Goal: Browse casually

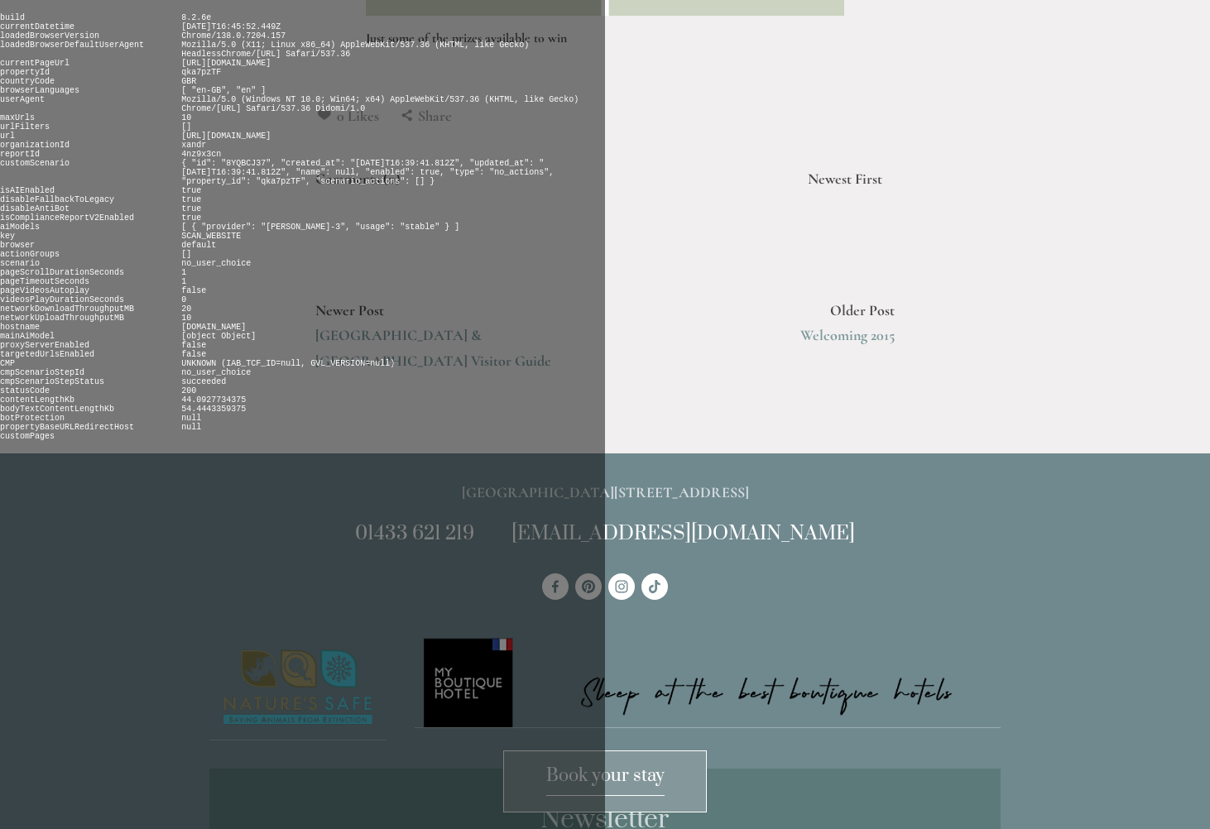
scroll to position [1556, 0]
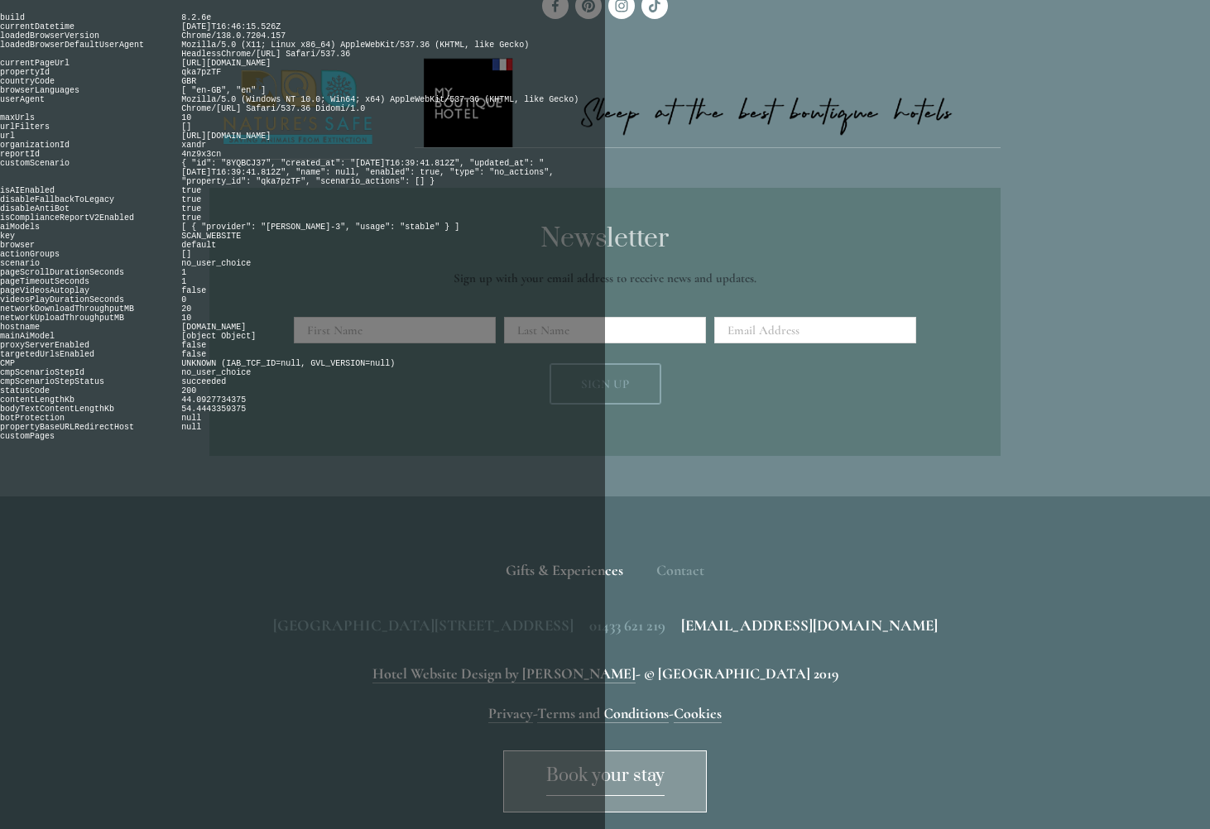
scroll to position [778, 0]
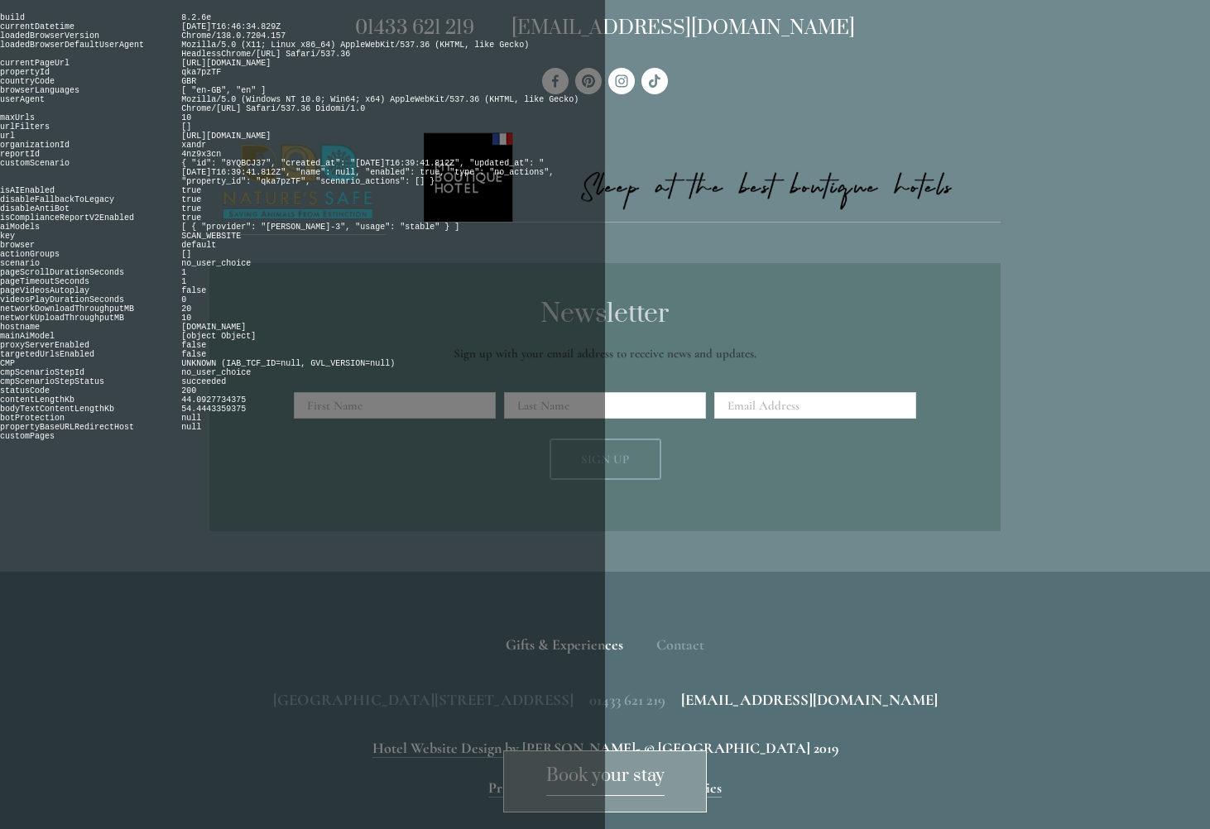
scroll to position [1349, 0]
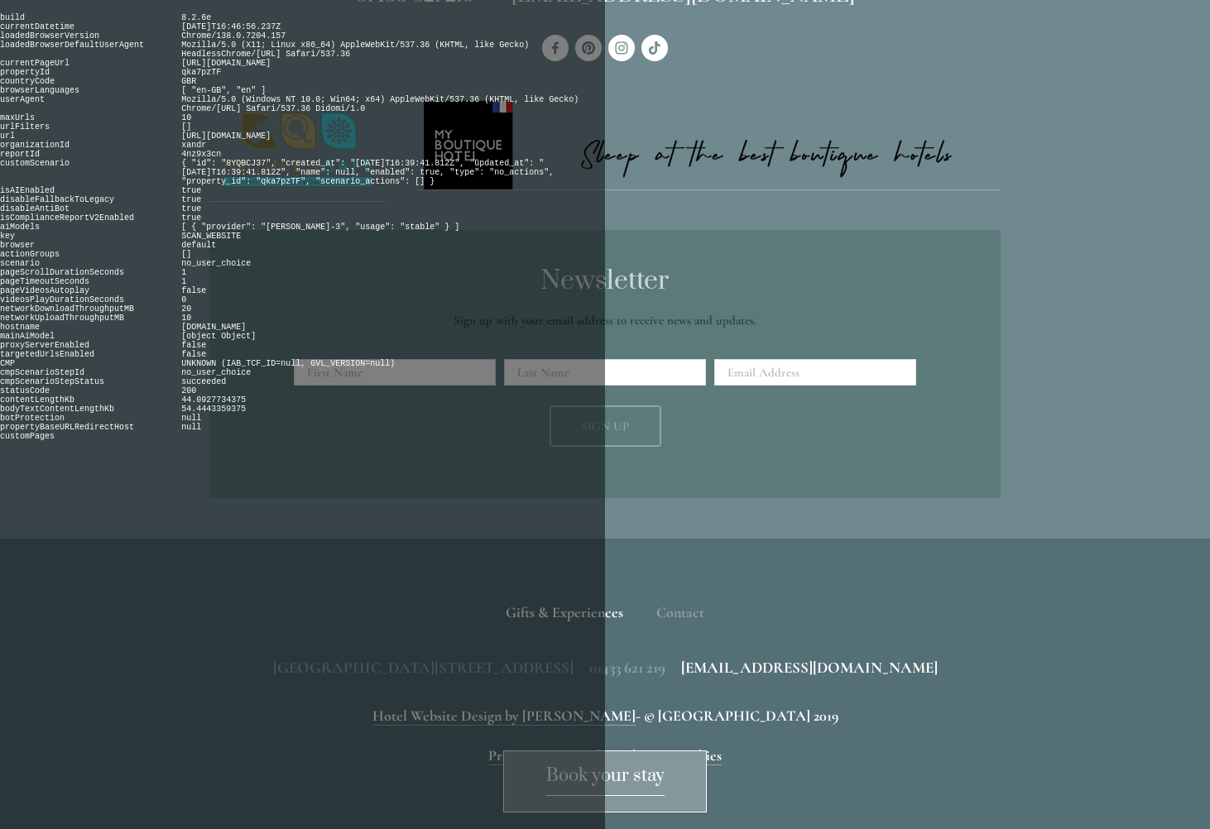
scroll to position [2508, 0]
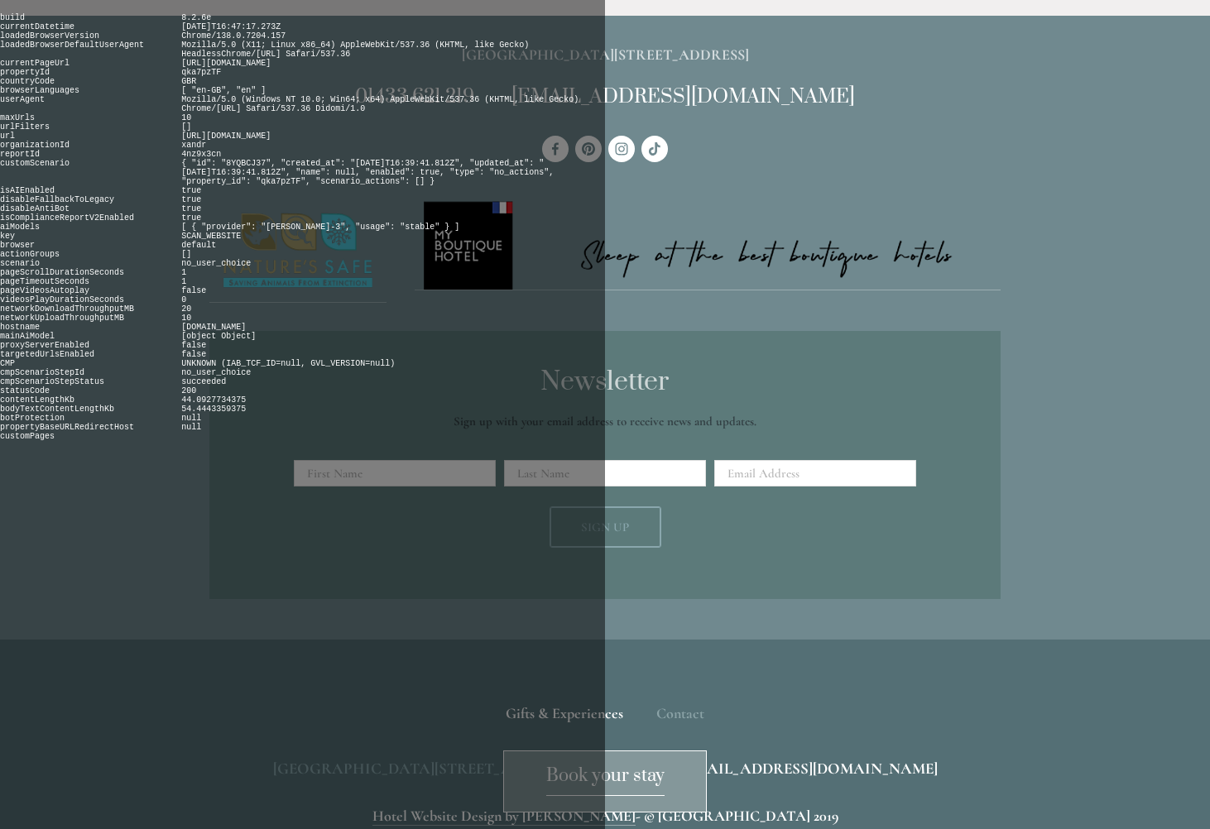
scroll to position [1641, 0]
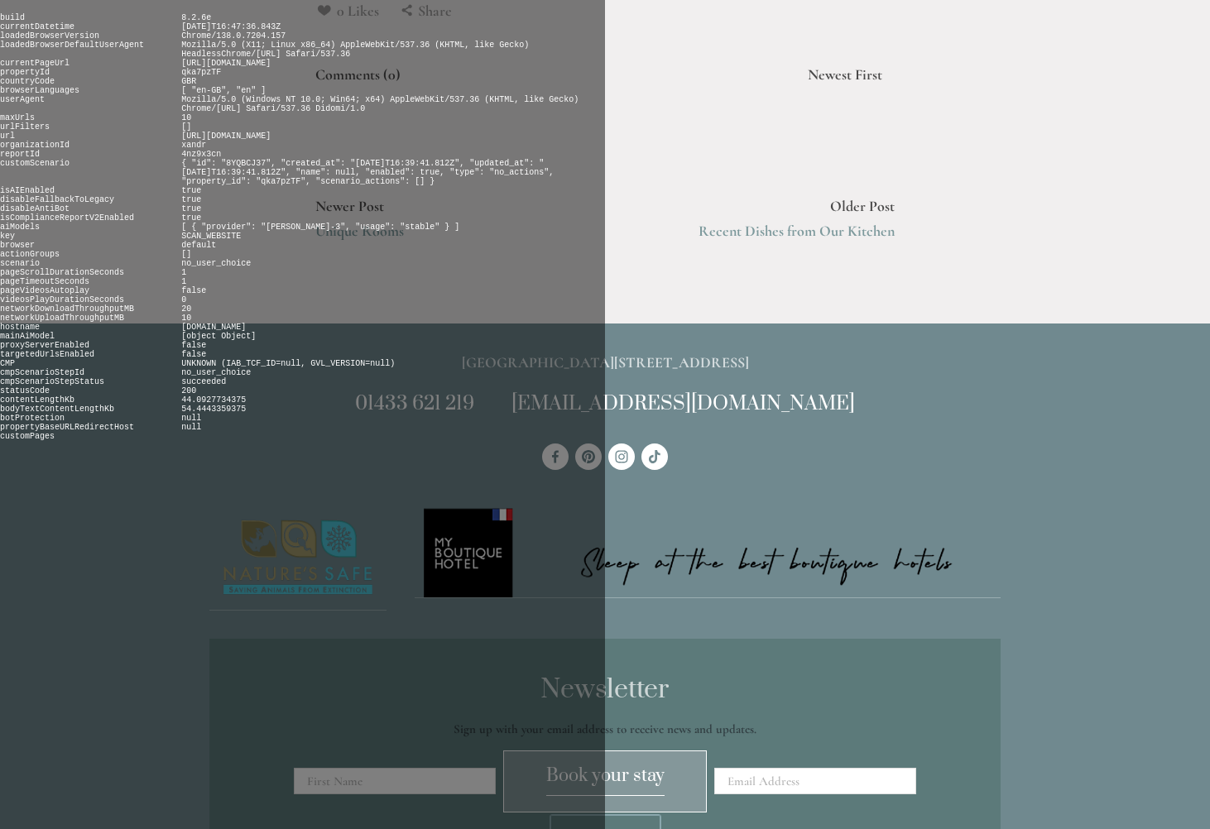
scroll to position [1477, 0]
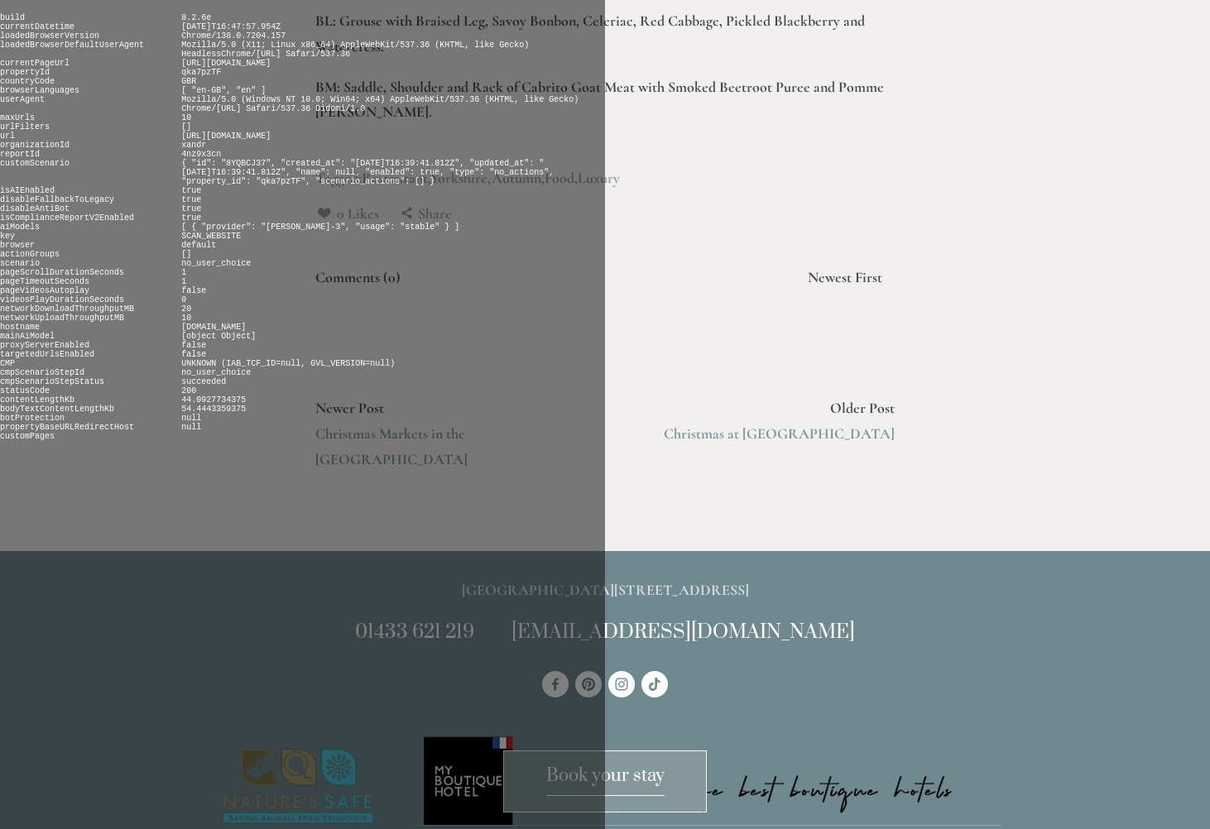
scroll to position [2176, 0]
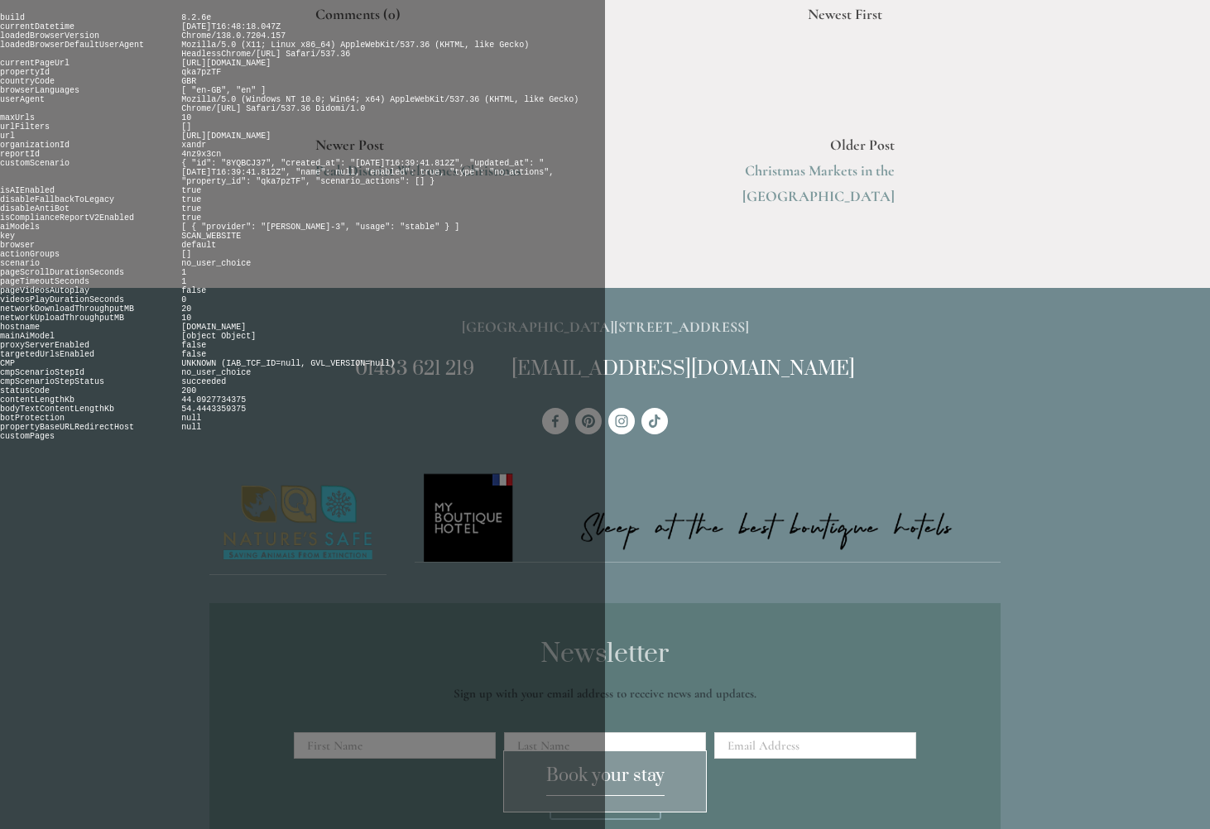
scroll to position [1416, 0]
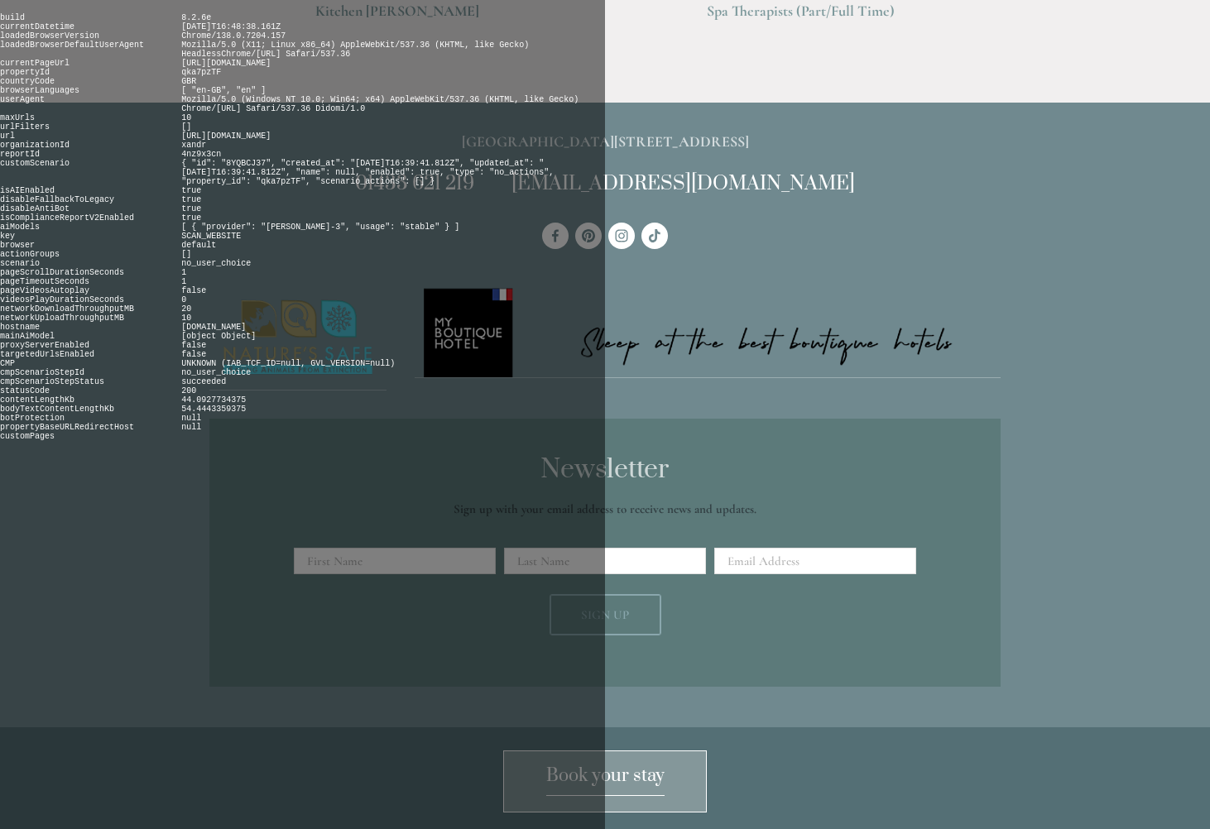
scroll to position [1223, 0]
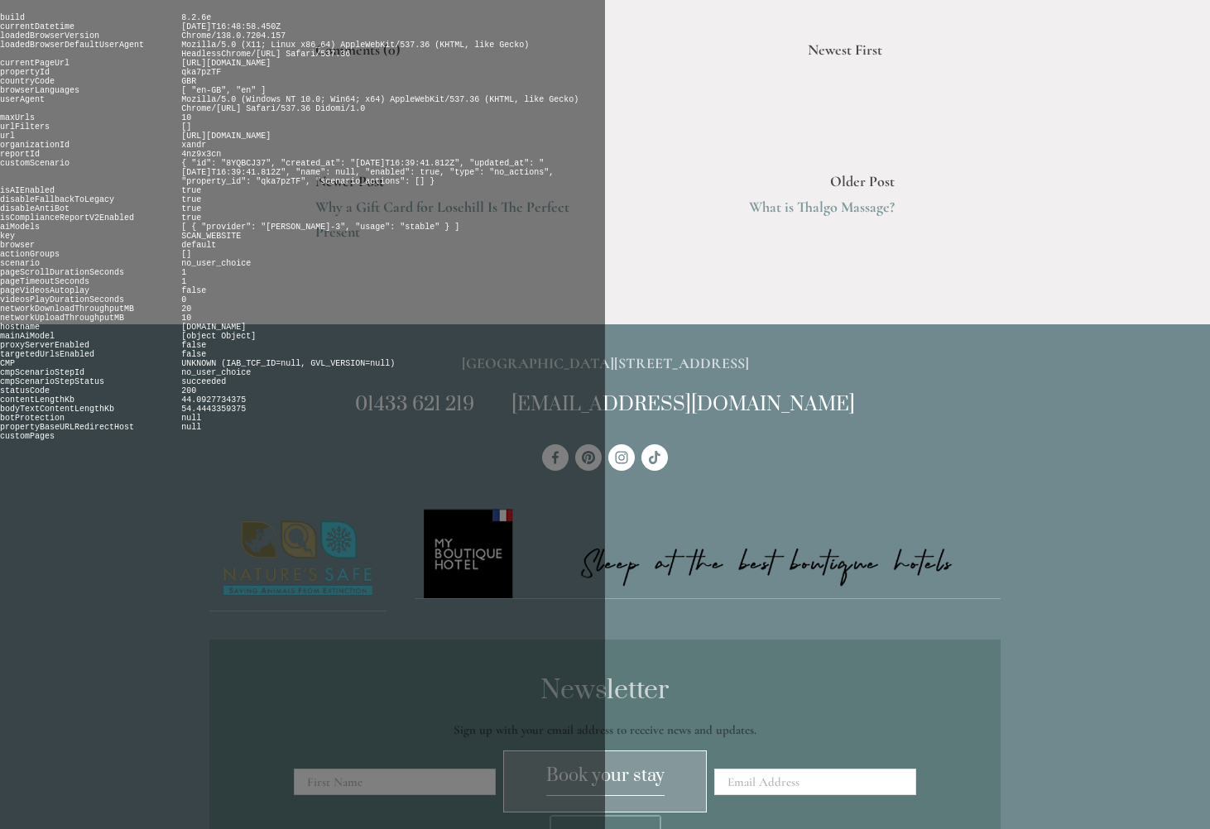
scroll to position [2674, 0]
